Goal: Complete application form

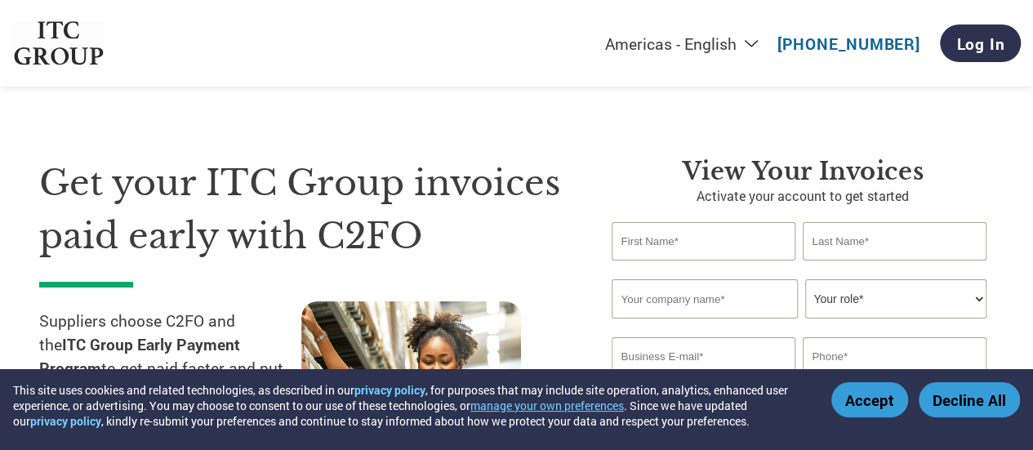
click at [843, 45] on link "[PHONE_NUMBER]" at bounding box center [848, 43] width 143 height 20
click at [754, 40] on select "Americas - English Américas - Español [GEOGRAPHIC_DATA] - Português [GEOGRAPHIC…" at bounding box center [580, 43] width 378 height 20
select select "en-IN"
click at [500, 34] on select "Americas - English Américas - Español [GEOGRAPHIC_DATA] - Português [GEOGRAPHIC…" at bounding box center [580, 43] width 378 height 20
click at [665, 131] on div "Get your ITC Group invoices paid early with C2FO Suppliers choose C2FO and the …" at bounding box center [516, 307] width 954 height 433
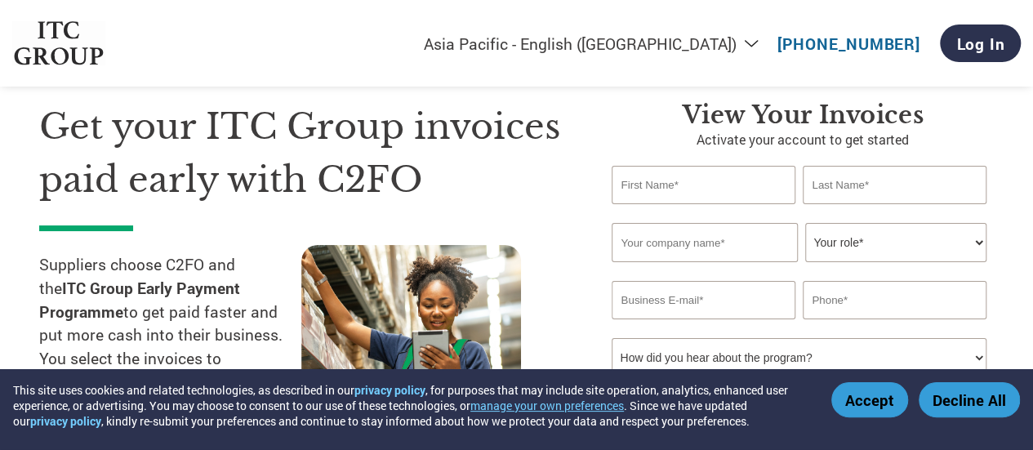
scroll to position [82, 0]
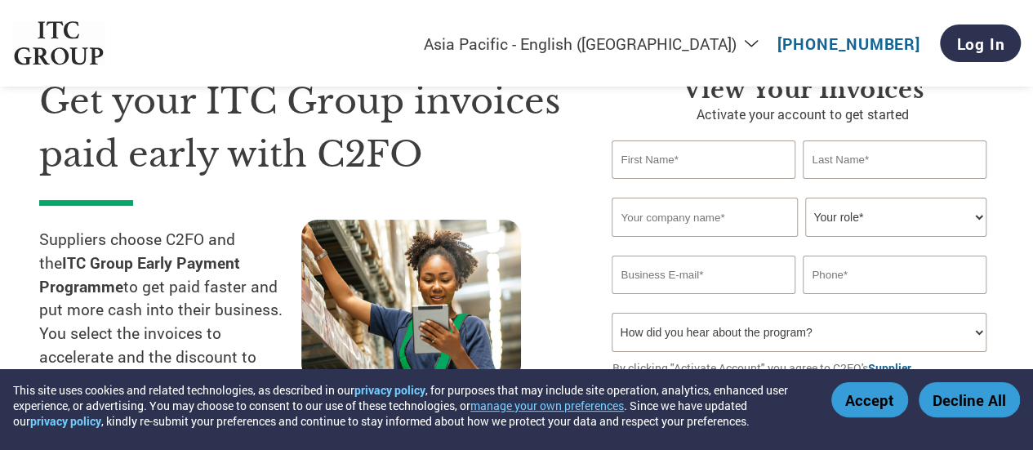
click at [715, 162] on input "text" at bounding box center [702, 159] width 183 height 38
click at [860, 151] on input "text" at bounding box center [894, 159] width 183 height 38
click at [740, 233] on input "text" at bounding box center [703, 217] width 185 height 39
click at [816, 213] on select "Your role* CFO Controller Credit Manager Finance Director Treasurer CEO Preside…" at bounding box center [895, 217] width 180 height 39
click at [711, 272] on input "email" at bounding box center [702, 275] width 183 height 38
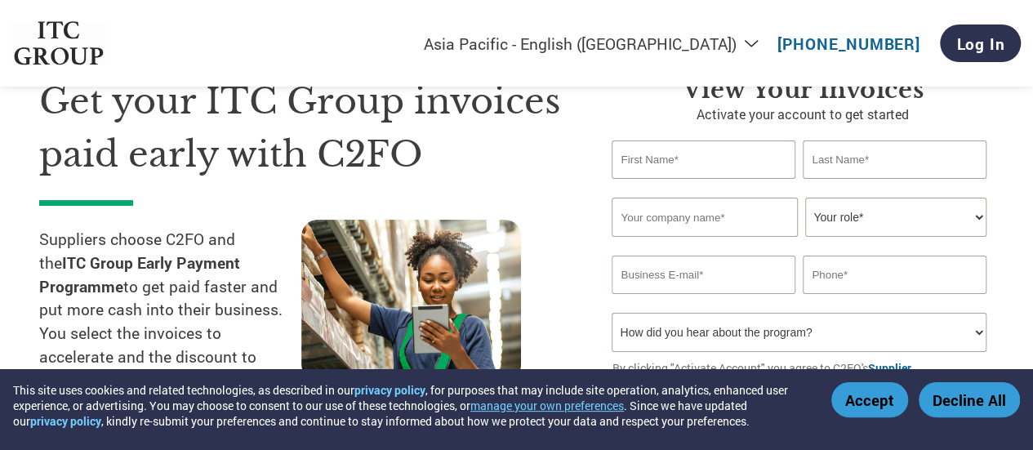
click at [854, 267] on input "text" at bounding box center [894, 275] width 183 height 38
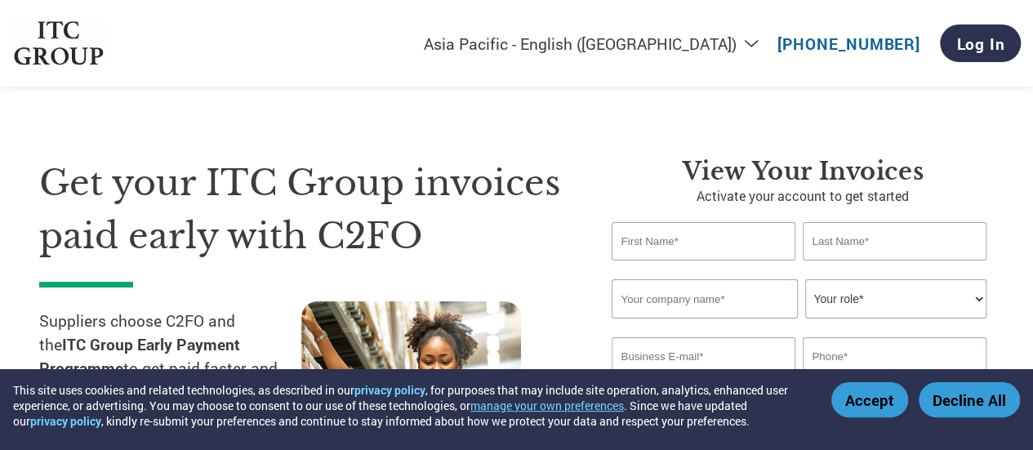
scroll to position [163, 0]
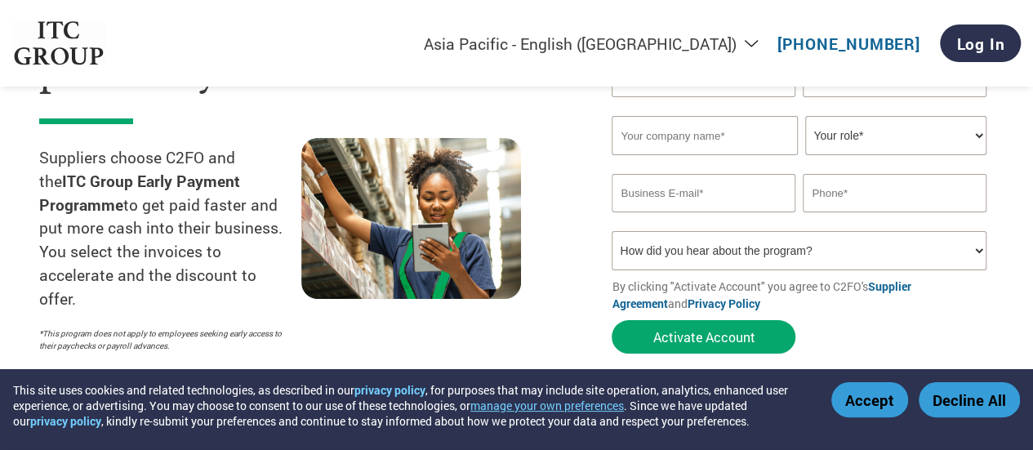
click at [827, 248] on select "How did you hear about the program? Received a letter Email Social Media Online…" at bounding box center [798, 250] width 374 height 39
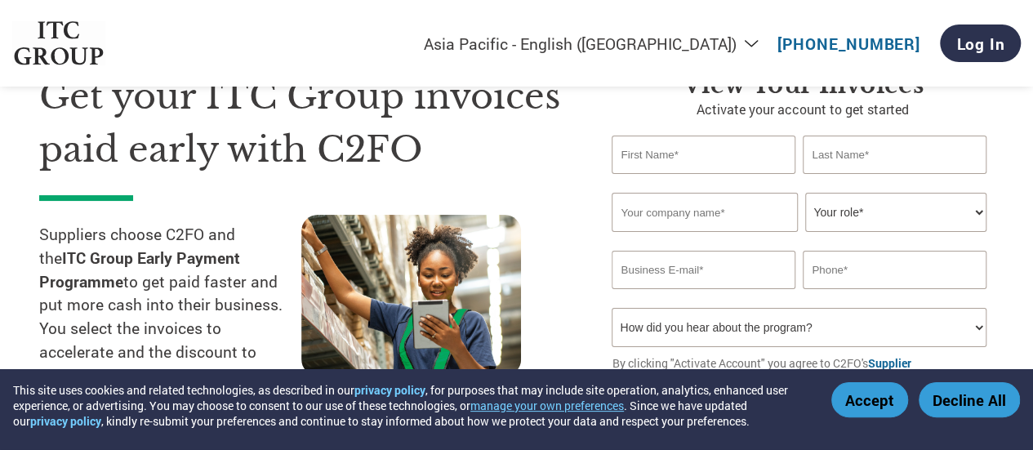
scroll to position [0, 0]
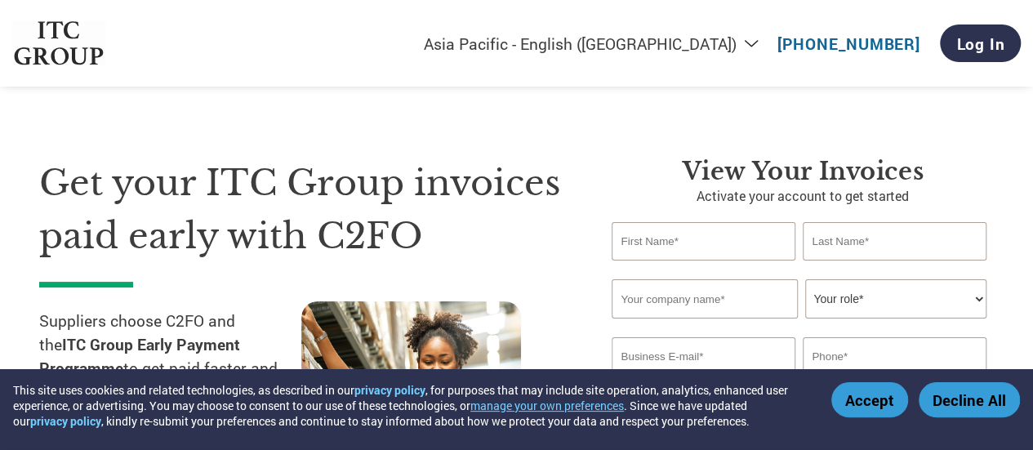
click at [727, 233] on input "text" at bounding box center [702, 241] width 183 height 38
click at [843, 233] on input "text" at bounding box center [894, 241] width 183 height 38
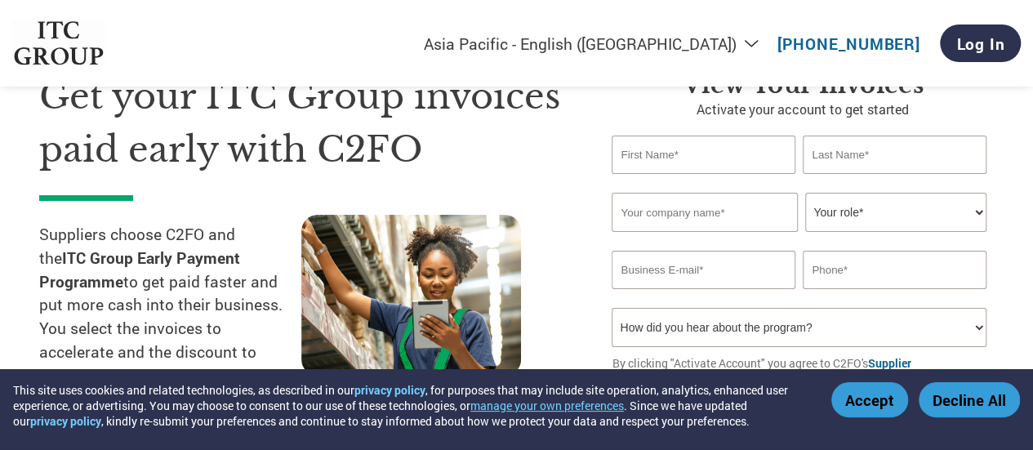
scroll to position [163, 0]
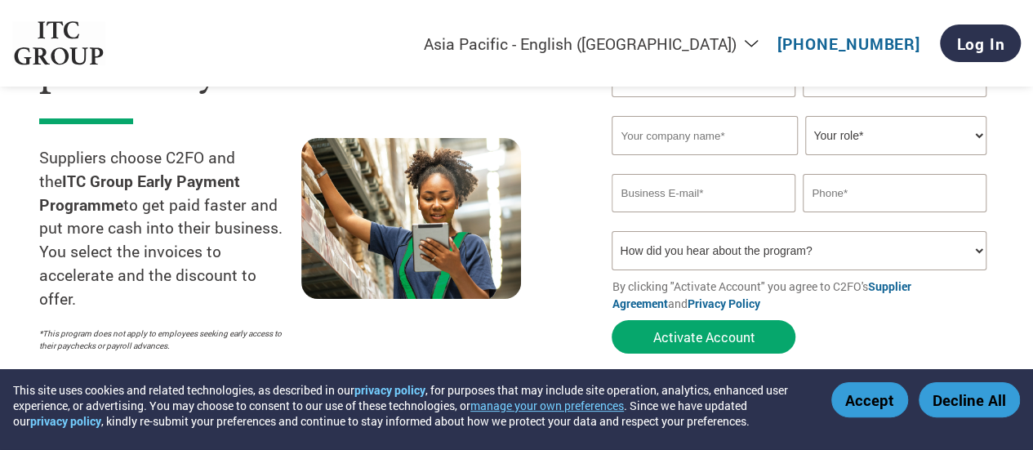
click at [534, 126] on div "Get your ITC Group invoices paid early with C2FO Suppliers choose C2FO and the …" at bounding box center [313, 177] width 548 height 368
click at [897, 122] on select "Your role* CFO Controller Credit Manager Finance Director Treasurer CEO Preside…" at bounding box center [895, 135] width 180 height 39
click at [559, 197] on div at bounding box center [432, 249] width 262 height 222
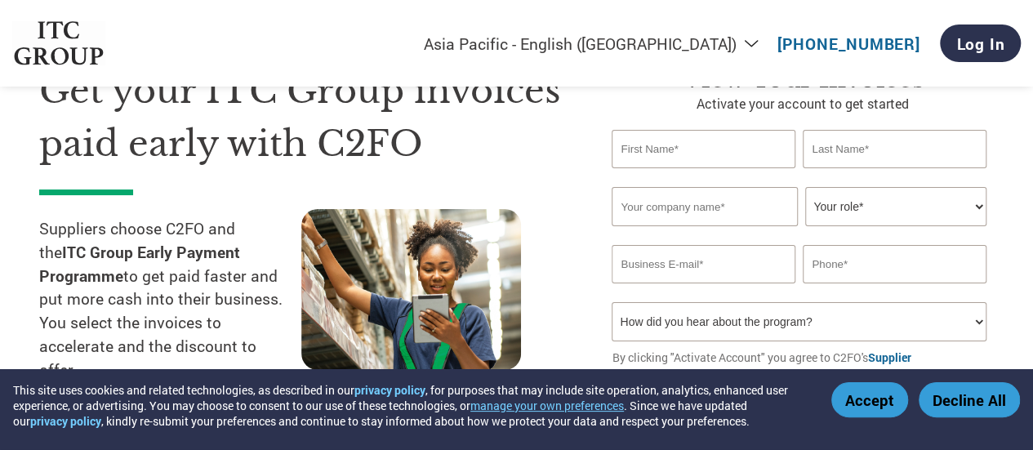
scroll to position [0, 0]
